Goal: Share content

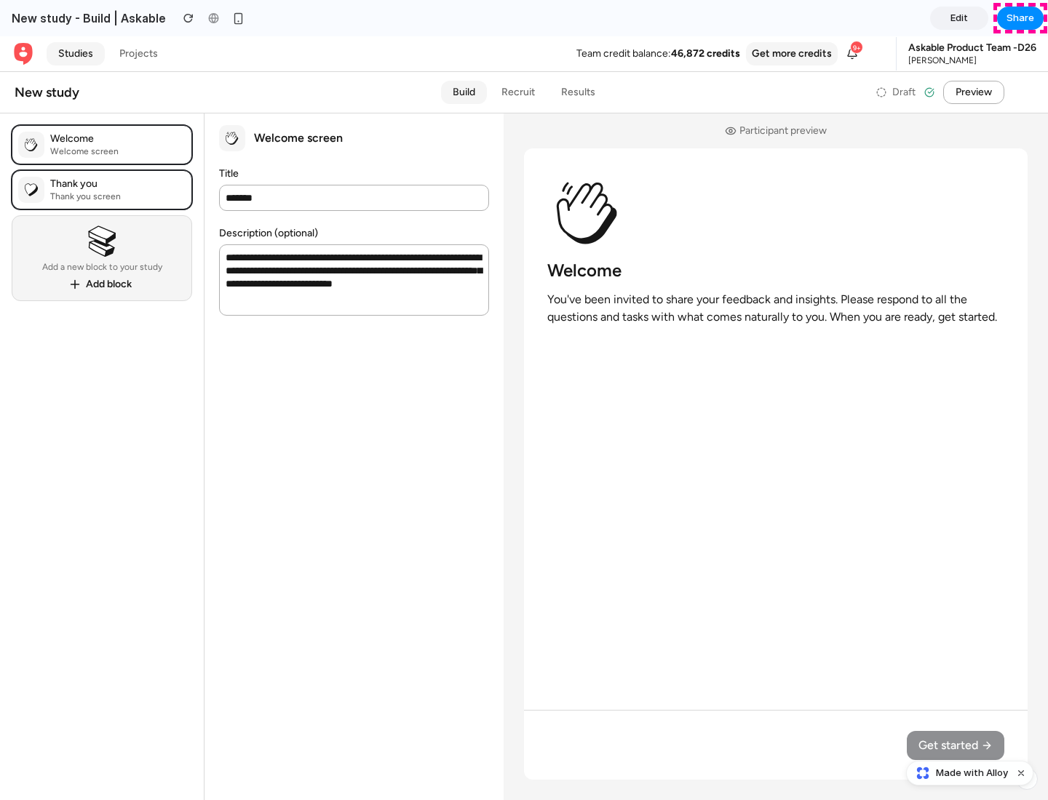
click at [1020, 18] on span "Share" at bounding box center [1020, 18] width 28 height 15
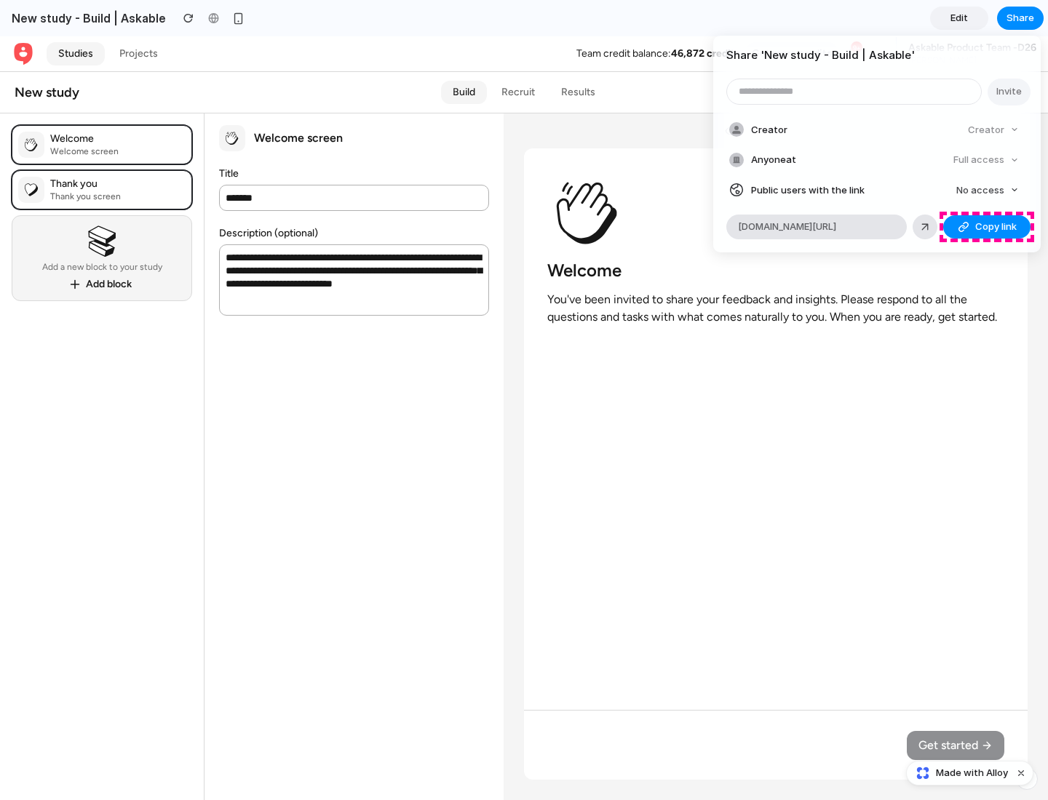
click at [987, 227] on span "Copy link" at bounding box center [995, 227] width 41 height 15
click at [971, 773] on div "Share ' New study - Build | Askable ' Invite Creator Creator Anyone at Full acc…" at bounding box center [524, 400] width 1048 height 800
